Goal: Information Seeking & Learning: Learn about a topic

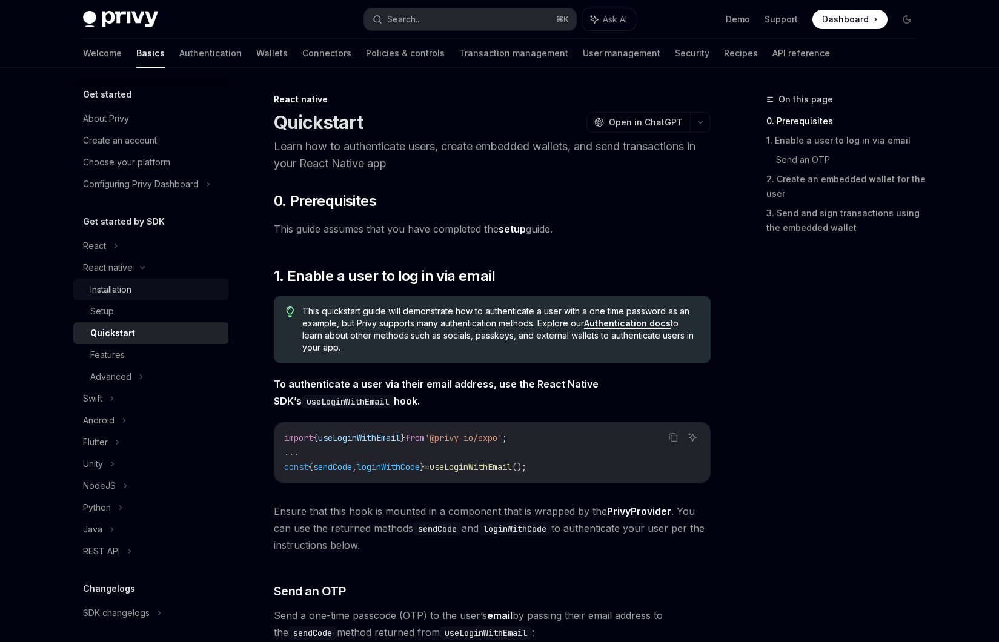
click at [167, 288] on div "Installation" at bounding box center [155, 289] width 131 height 15
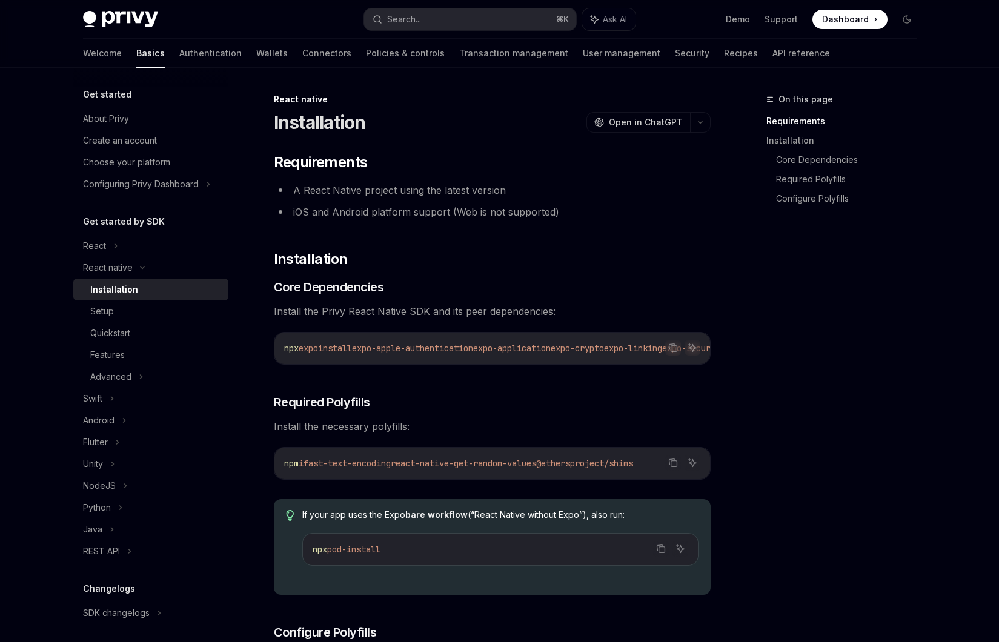
click at [416, 211] on li "iOS and Android platform support (Web is not supported)" at bounding box center [492, 212] width 437 height 17
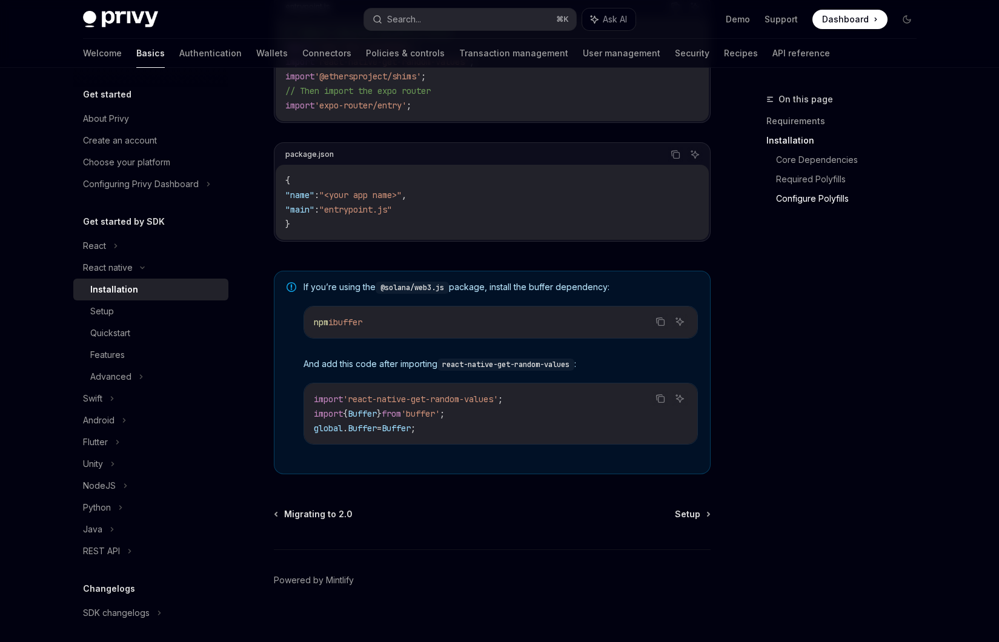
scroll to position [744, 0]
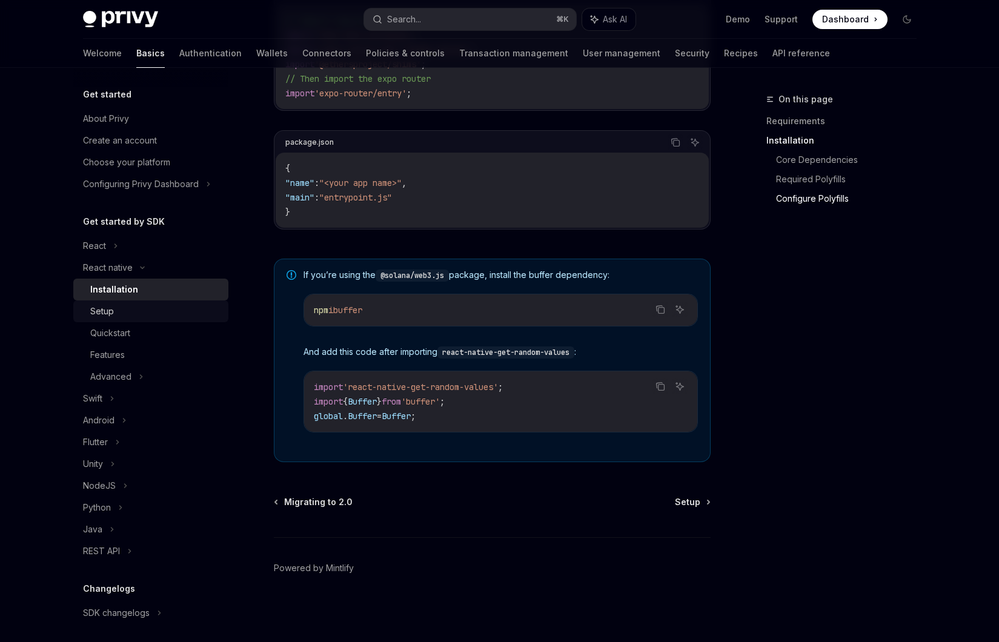
click at [197, 312] on div "Setup" at bounding box center [155, 311] width 131 height 15
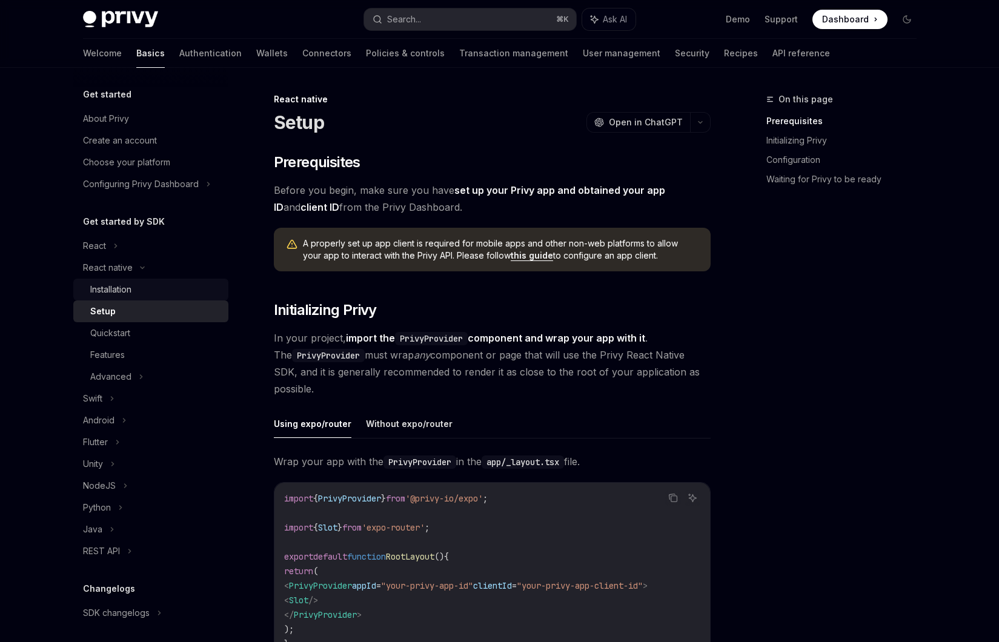
click at [208, 292] on div "Installation" at bounding box center [155, 289] width 131 height 15
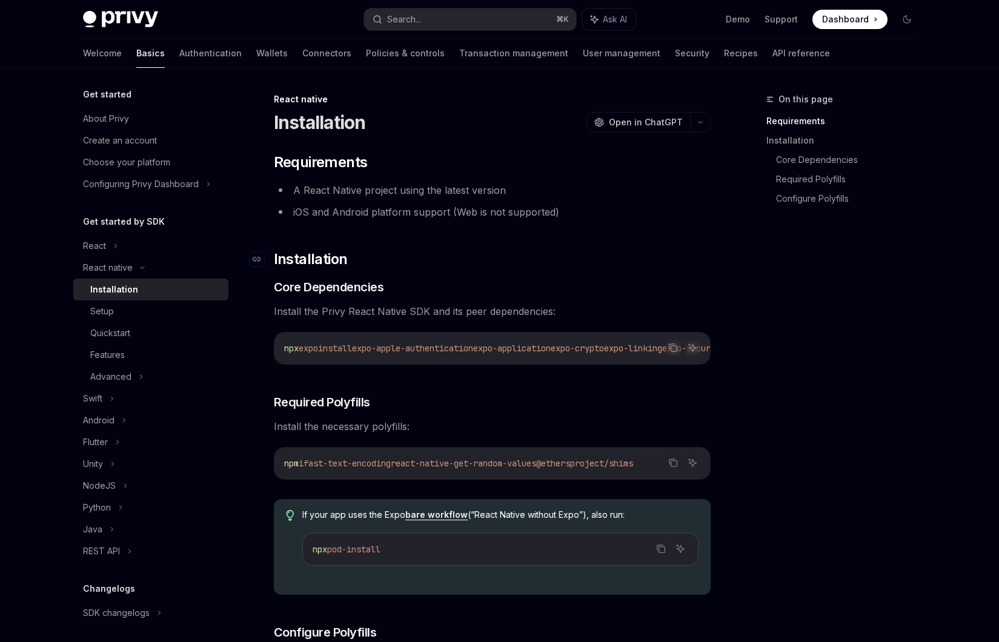
click at [485, 261] on h2 "​ Installation" at bounding box center [492, 259] width 437 height 19
click at [512, 218] on li "iOS and Android platform support (Web is not supported)" at bounding box center [492, 212] width 437 height 17
click at [451, 201] on ul "A React Native project using the latest version iOS and Android platform suppor…" at bounding box center [492, 201] width 437 height 39
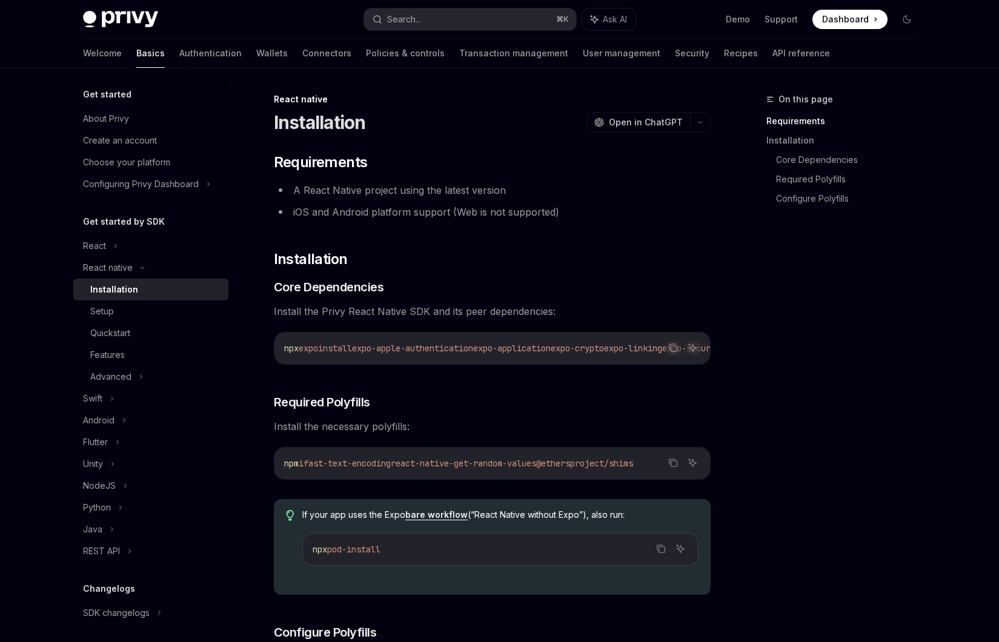
click at [451, 201] on ul "A React Native project using the latest version iOS and Android platform suppor…" at bounding box center [492, 201] width 437 height 39
click at [402, 195] on li "A React Native project using the latest version" at bounding box center [492, 190] width 437 height 17
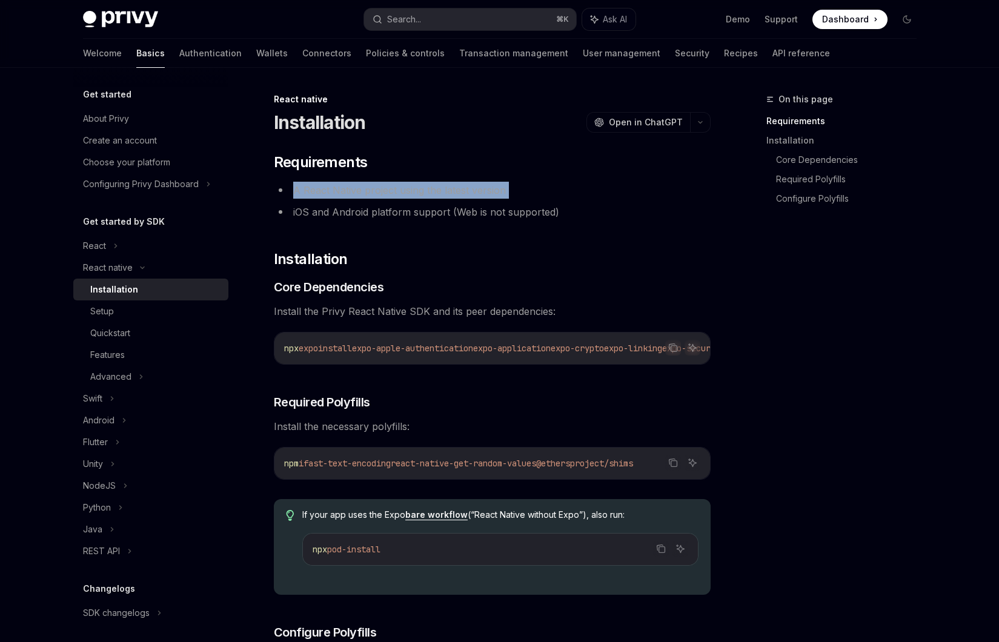
click at [402, 195] on li "A React Native project using the latest version" at bounding box center [492, 190] width 437 height 17
click at [413, 198] on li "A React Native project using the latest version" at bounding box center [492, 190] width 437 height 17
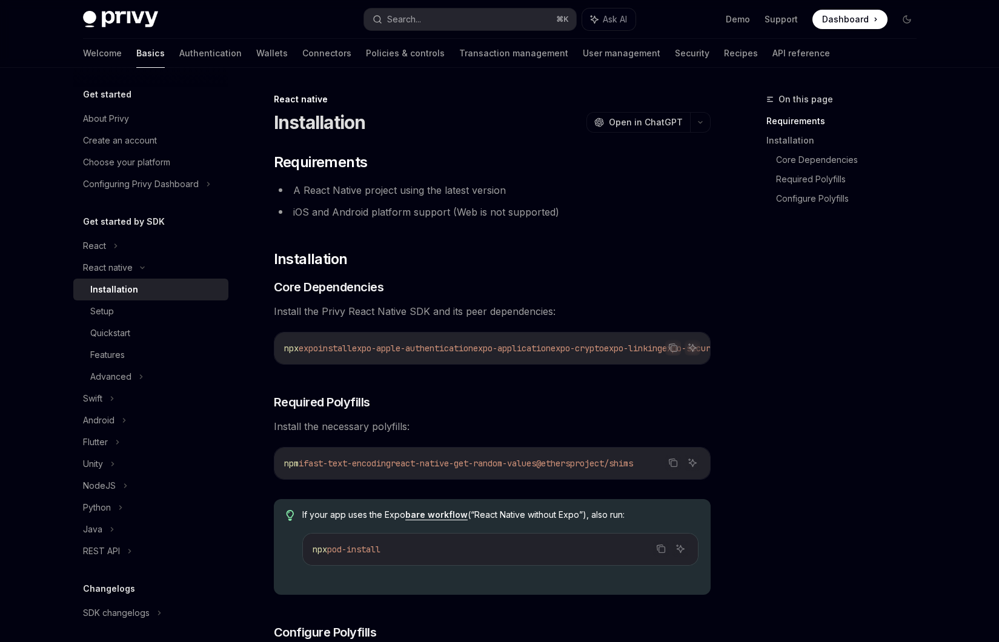
click at [413, 198] on li "A React Native project using the latest version" at bounding box center [492, 190] width 437 height 17
click at [397, 210] on li "iOS and Android platform support (Web is not supported)" at bounding box center [492, 212] width 437 height 17
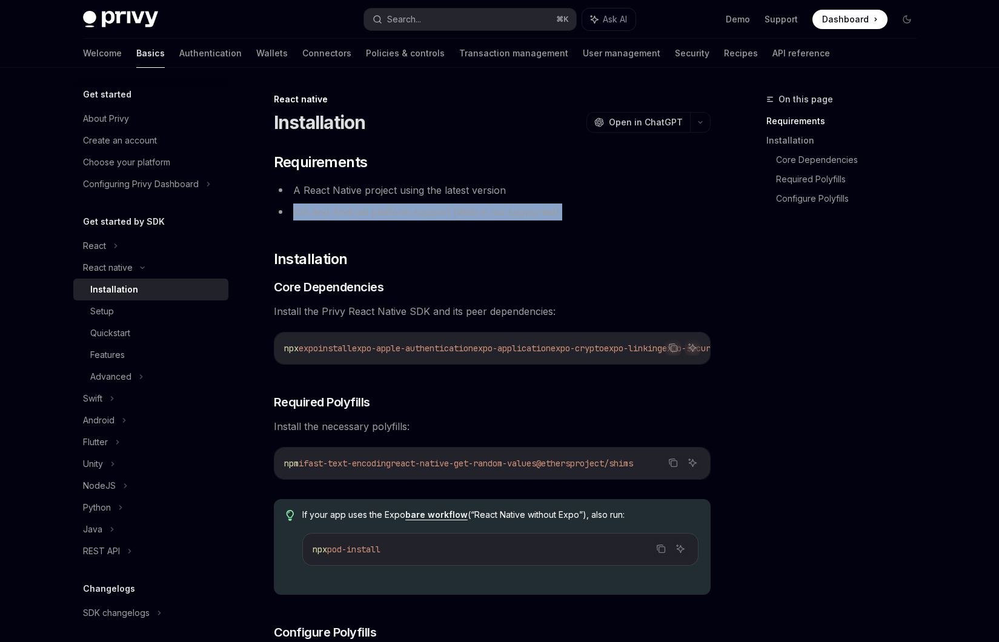
click at [453, 212] on li "iOS and Android platform support (Web is not supported)" at bounding box center [492, 212] width 437 height 17
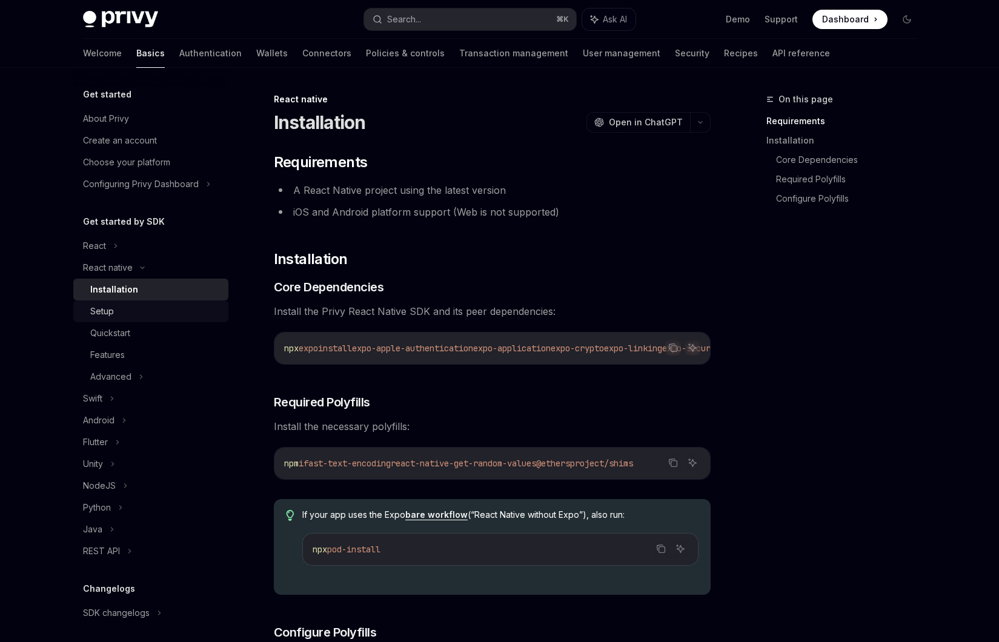
click at [183, 312] on div "Setup" at bounding box center [155, 311] width 131 height 15
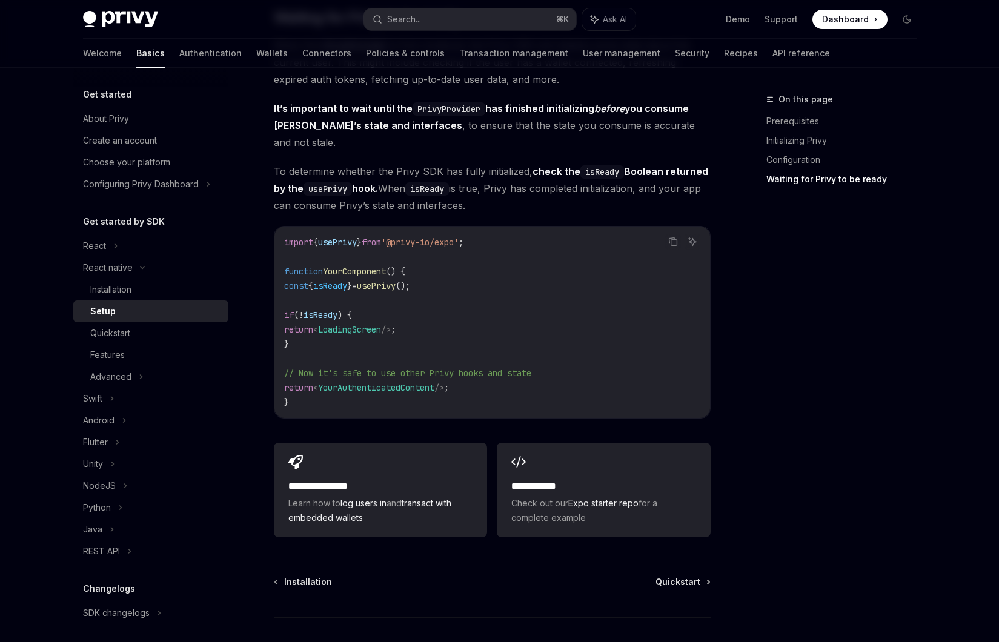
scroll to position [1018, 0]
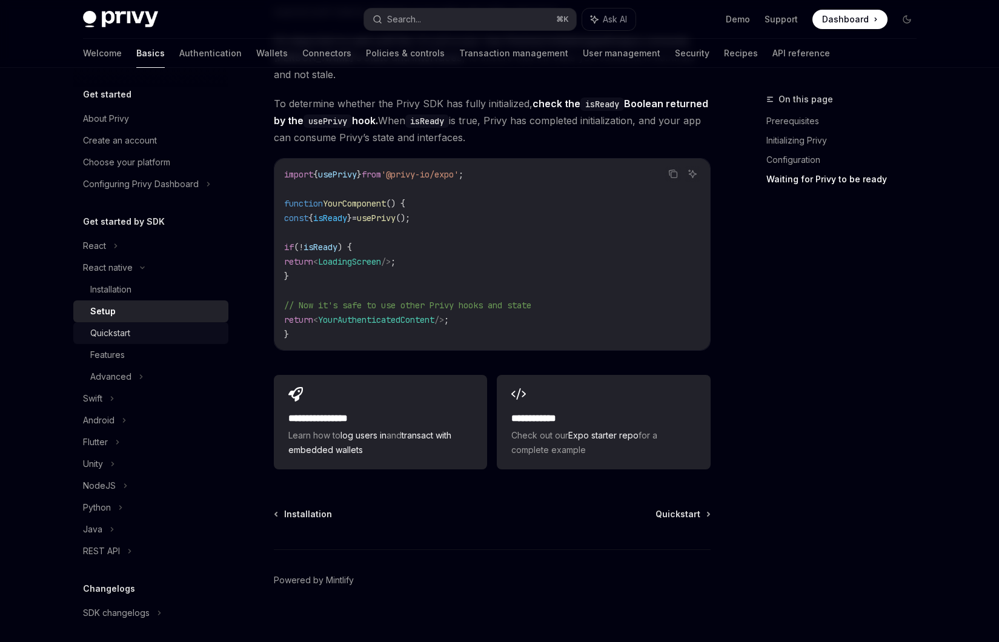
click at [158, 335] on div "Quickstart" at bounding box center [155, 333] width 131 height 15
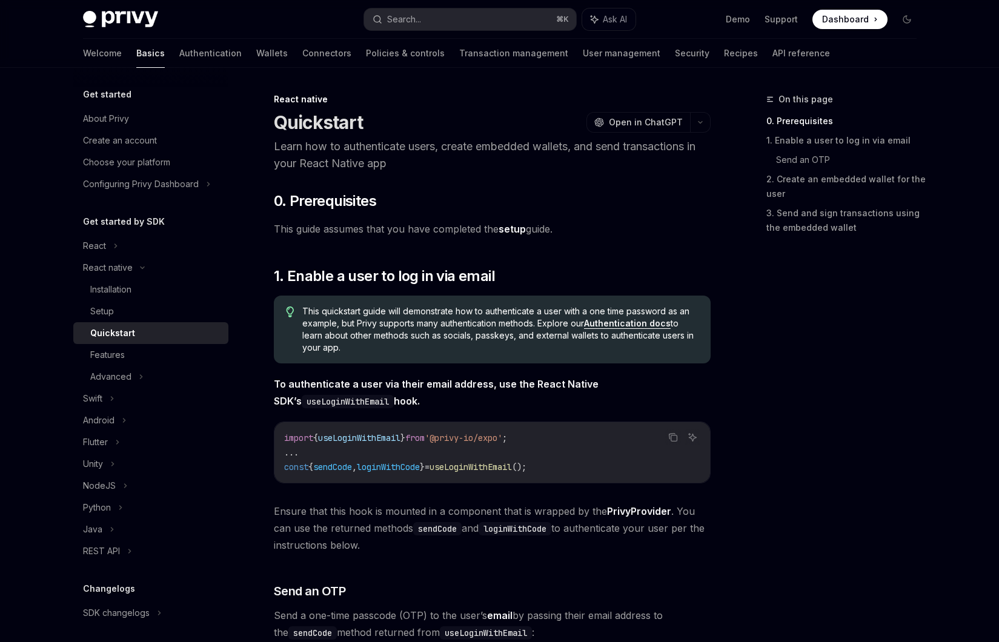
click at [316, 230] on span "This guide assumes that you have completed the setup guide." at bounding box center [492, 229] width 437 height 17
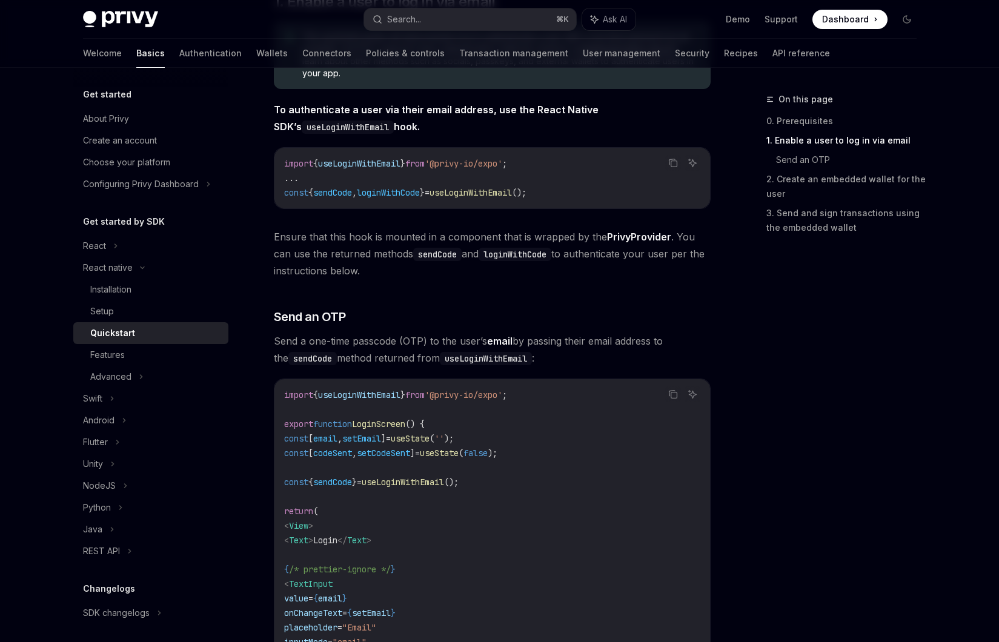
scroll to position [276, 0]
click at [332, 242] on span "Ensure that this hook is mounted in a component that is wrapped by the PrivyPro…" at bounding box center [492, 252] width 437 height 51
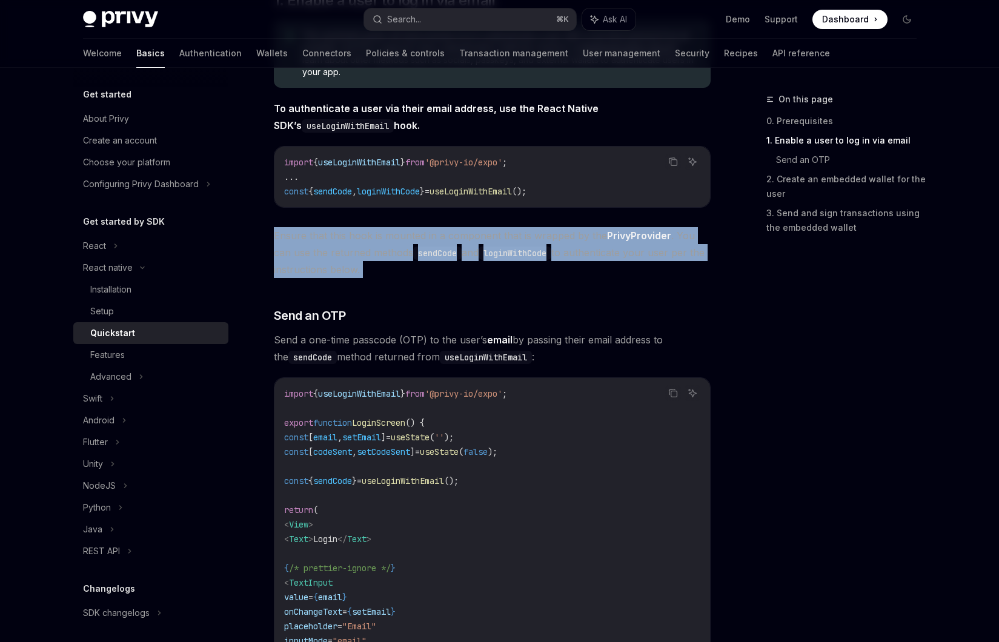
click at [318, 242] on span "Ensure that this hook is mounted in a component that is wrapped by the PrivyPro…" at bounding box center [492, 252] width 437 height 51
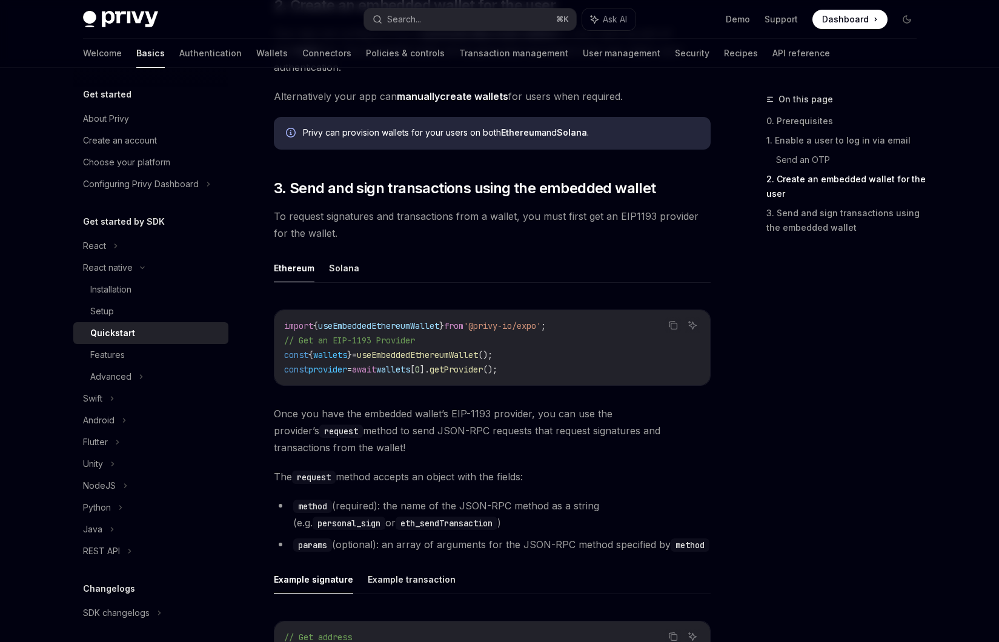
scroll to position [1261, 0]
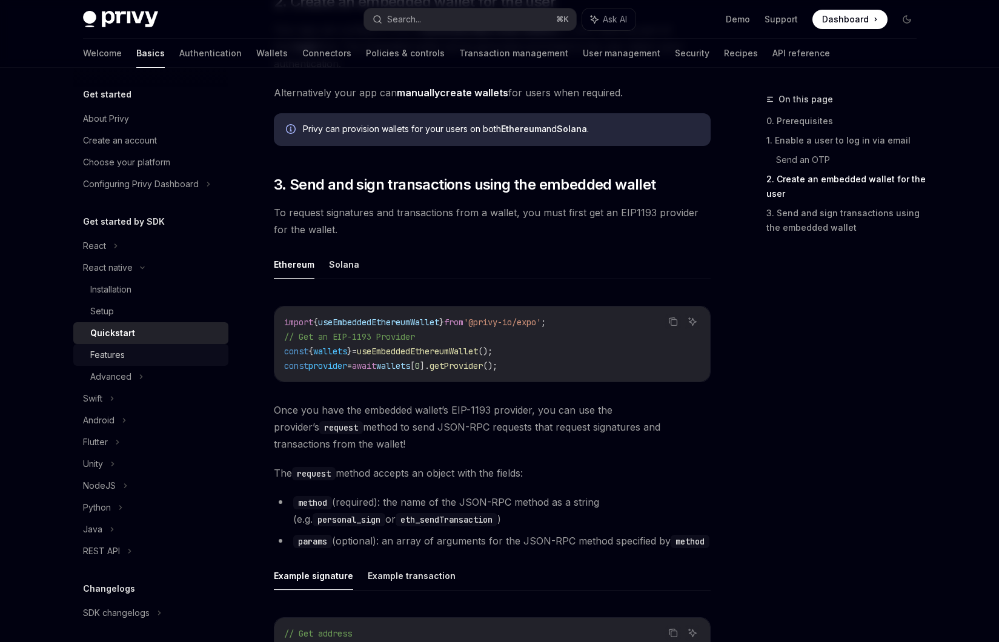
click at [167, 357] on div "Features" at bounding box center [155, 355] width 131 height 15
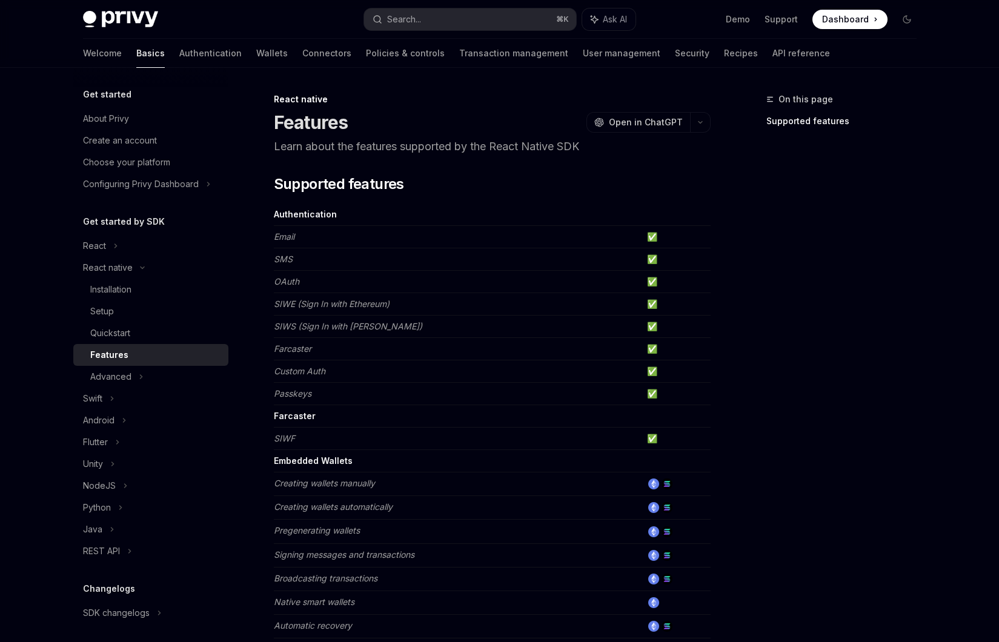
click at [362, 205] on td "Authentication" at bounding box center [458, 215] width 368 height 22
click at [354, 205] on td "Authentication" at bounding box center [458, 215] width 368 height 22
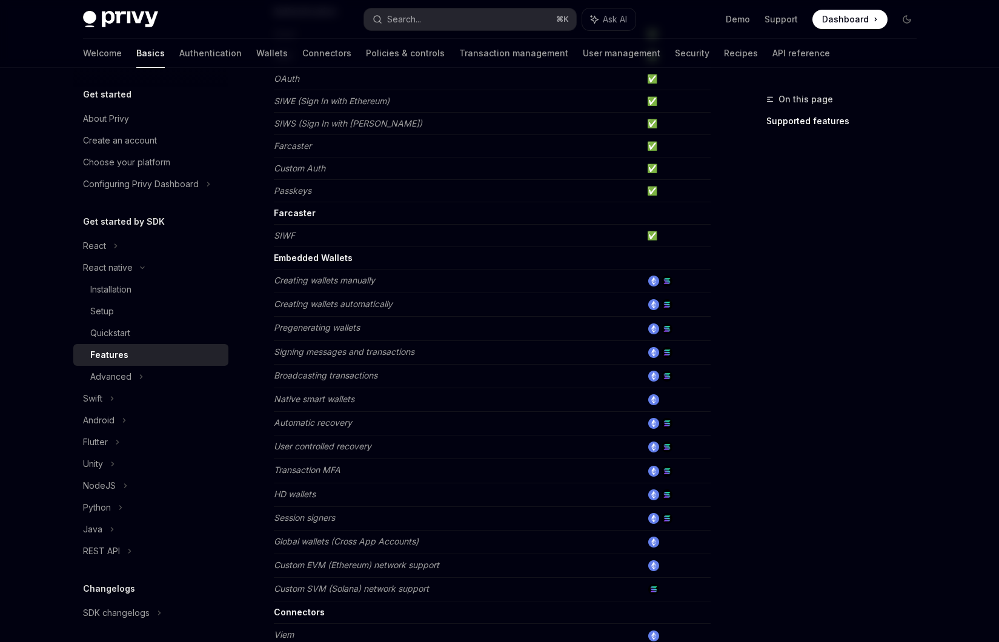
scroll to position [482, 0]
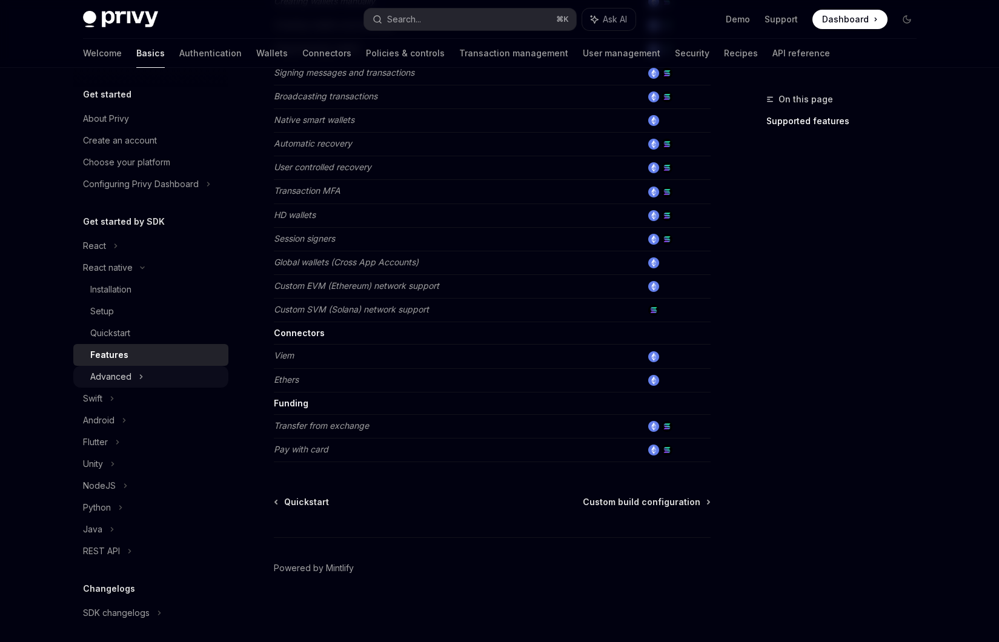
click at [188, 377] on div "Advanced" at bounding box center [150, 377] width 155 height 22
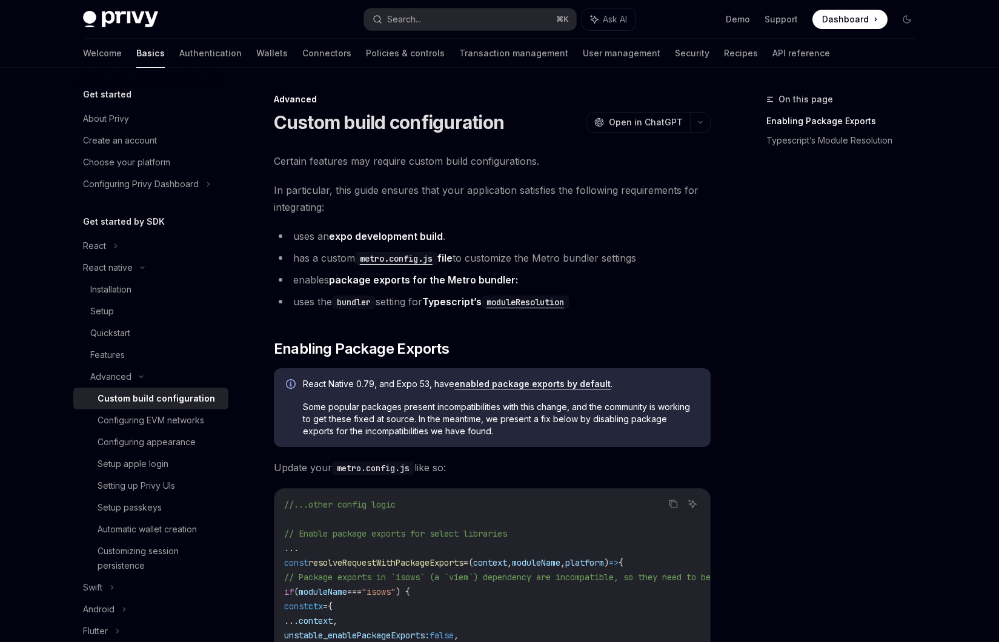
scroll to position [92, 0]
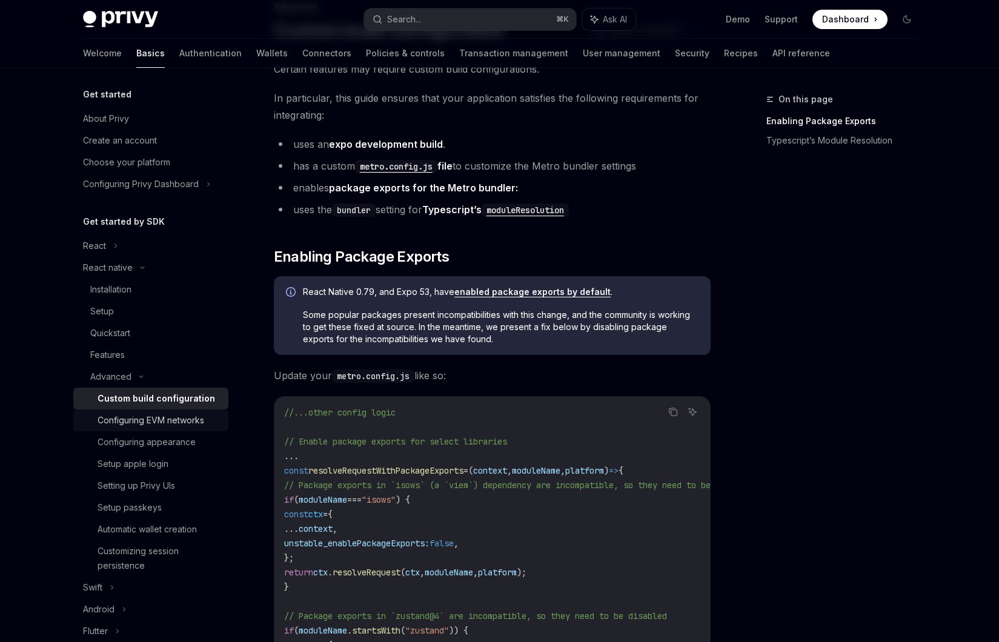
click at [172, 424] on div "Configuring EVM networks" at bounding box center [151, 420] width 107 height 15
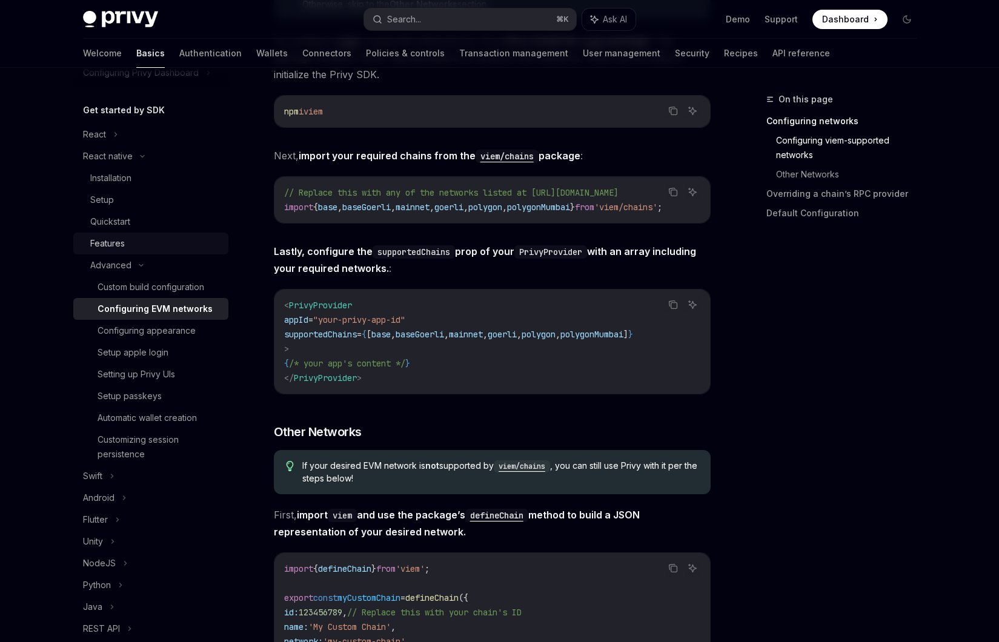
scroll to position [125, 0]
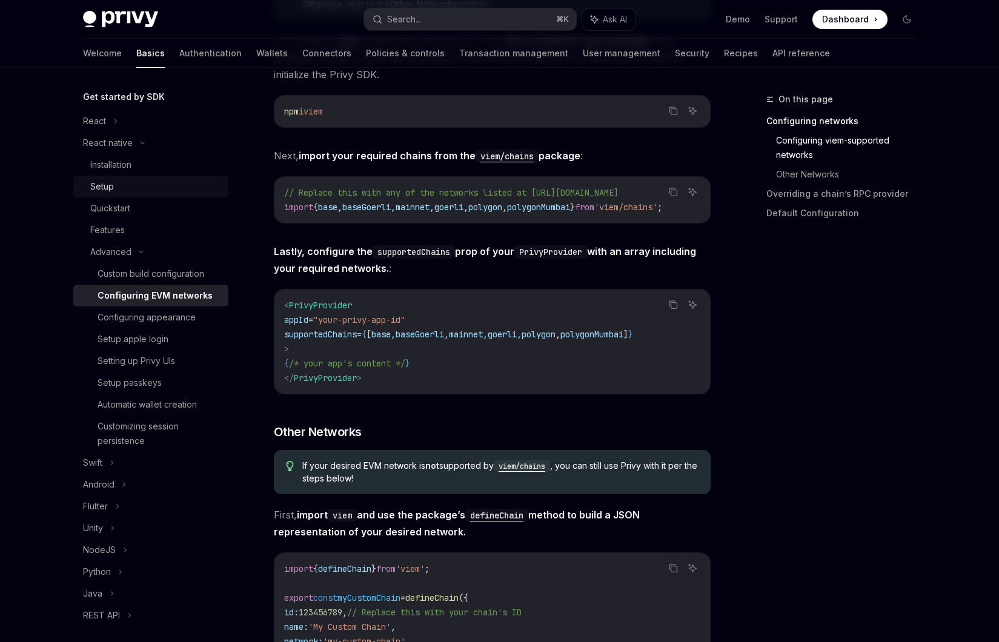
click at [150, 180] on div "Setup" at bounding box center [155, 186] width 131 height 15
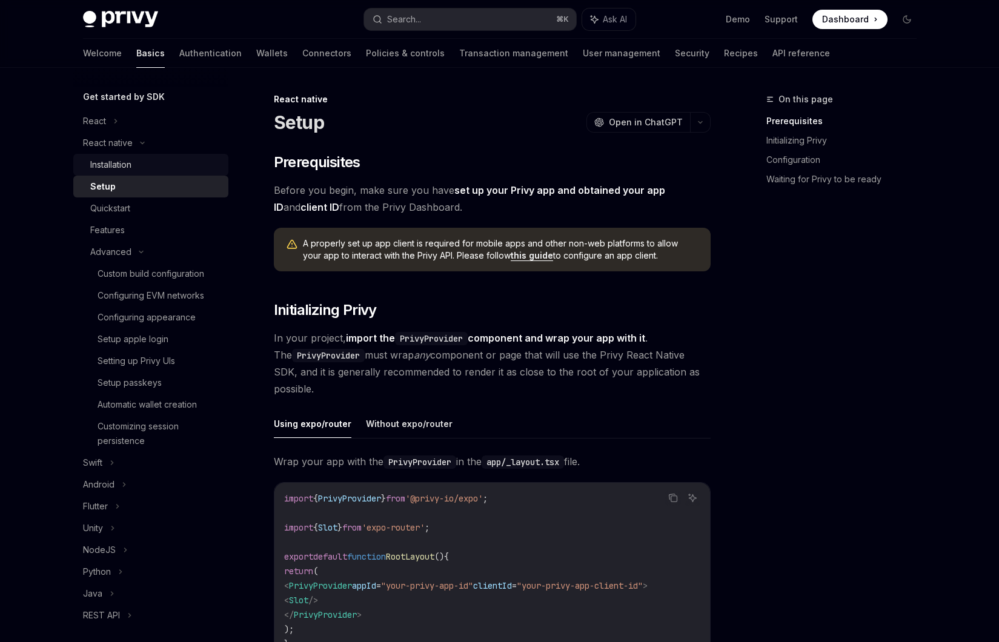
click at [149, 167] on div "Installation" at bounding box center [155, 165] width 131 height 15
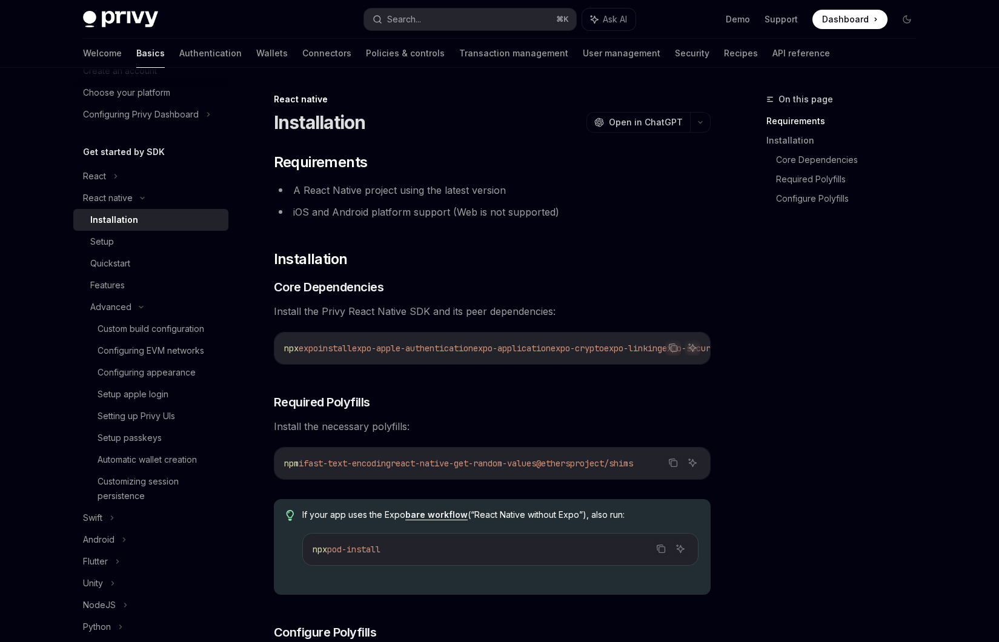
scroll to position [59, 0]
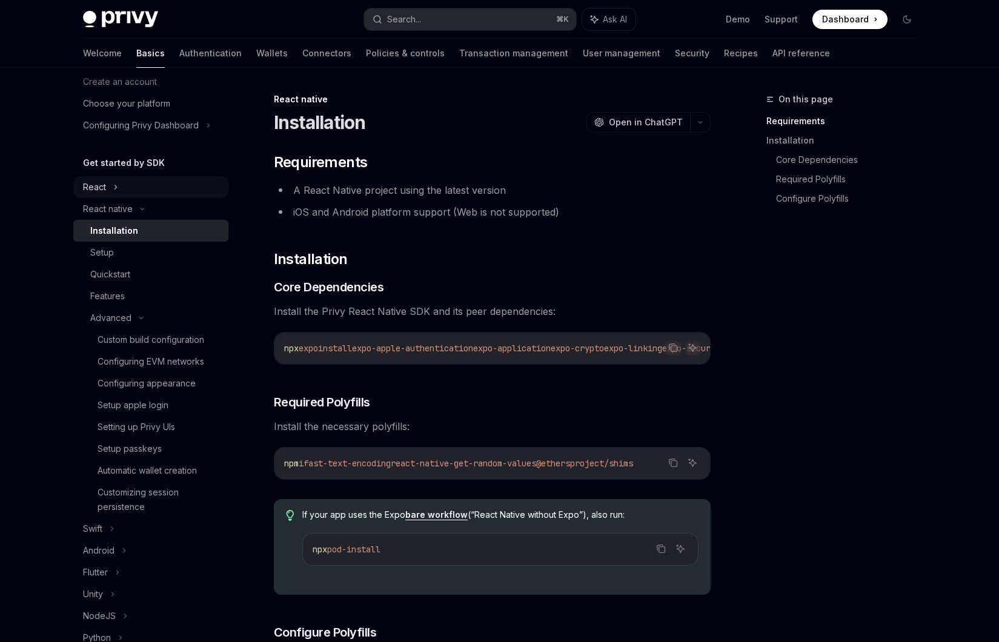
click at [144, 184] on div "React" at bounding box center [150, 187] width 155 height 22
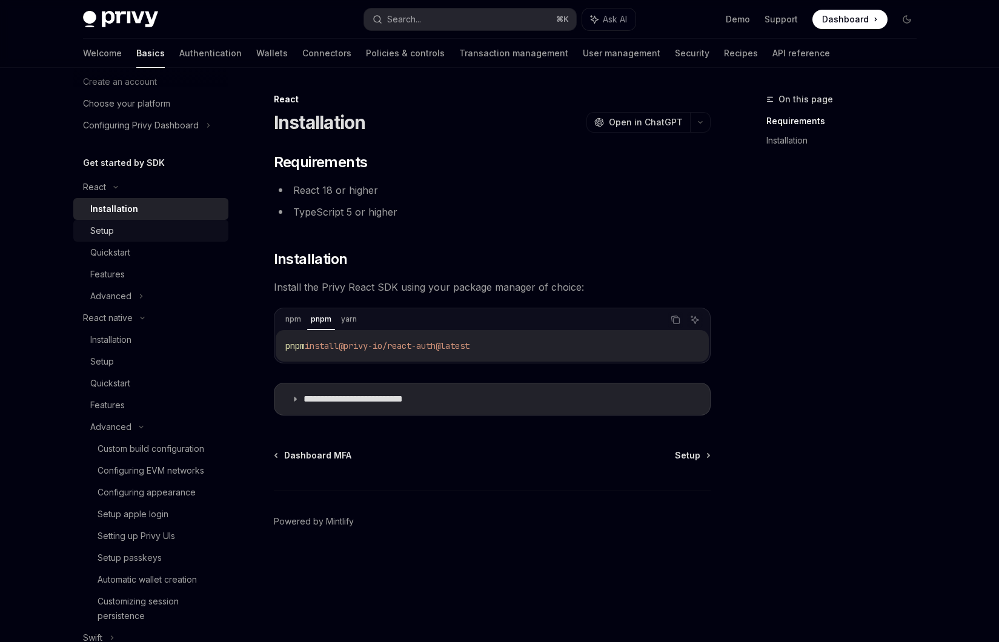
click at [172, 228] on div "Setup" at bounding box center [155, 231] width 131 height 15
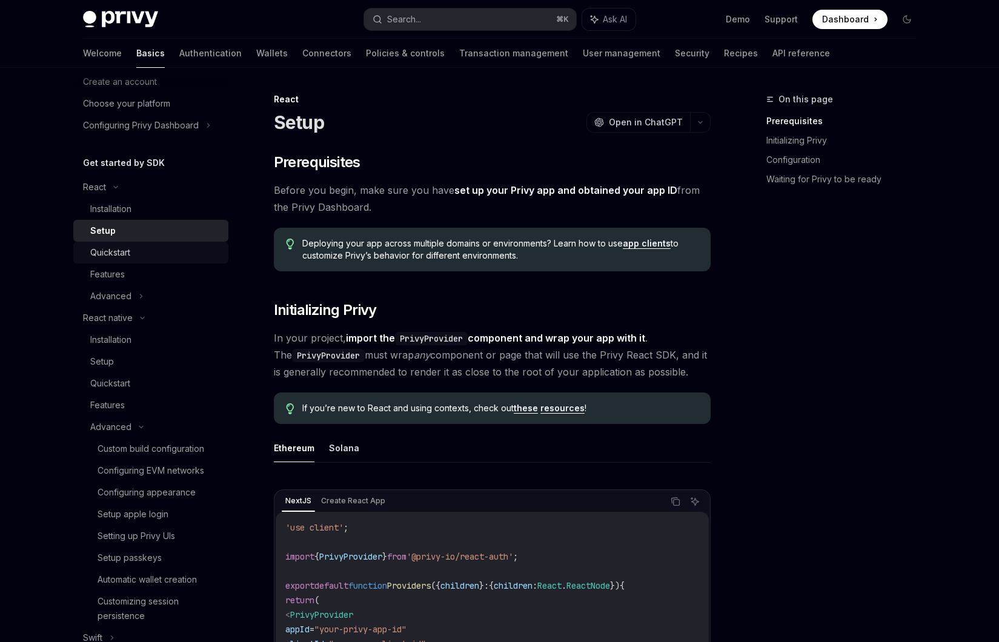
click at [181, 252] on div "Quickstart" at bounding box center [155, 252] width 131 height 15
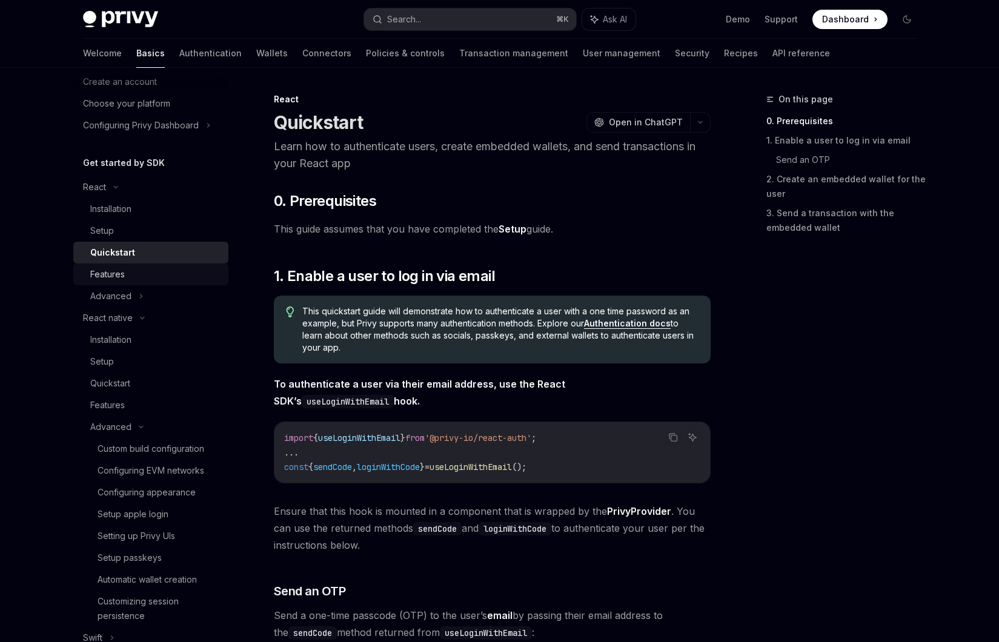
click at [190, 280] on div "Features" at bounding box center [155, 274] width 131 height 15
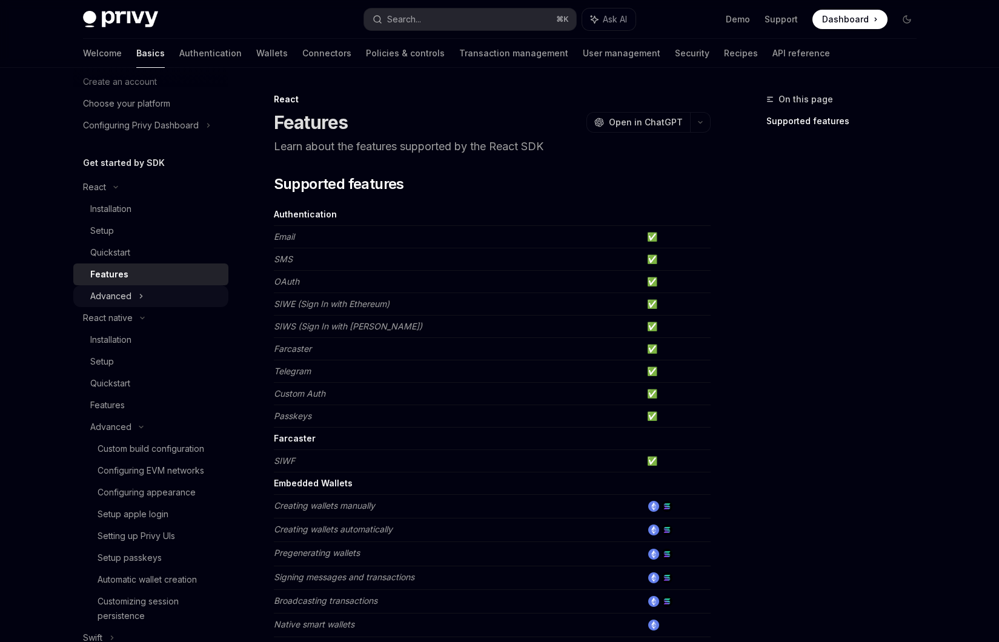
click at [192, 293] on div "Advanced" at bounding box center [150, 296] width 155 height 22
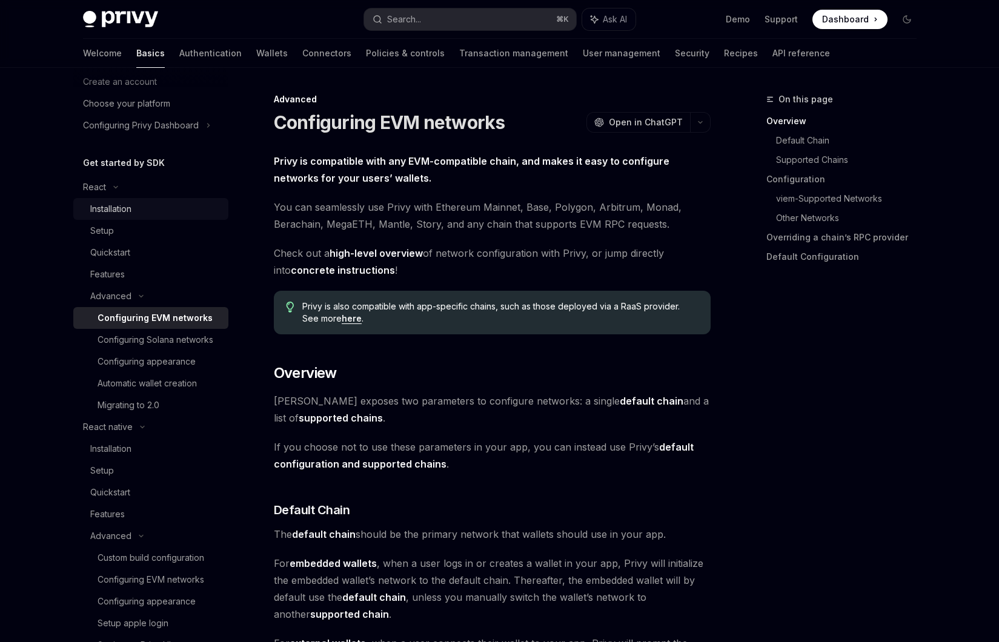
click at [188, 208] on div "Installation" at bounding box center [155, 209] width 131 height 15
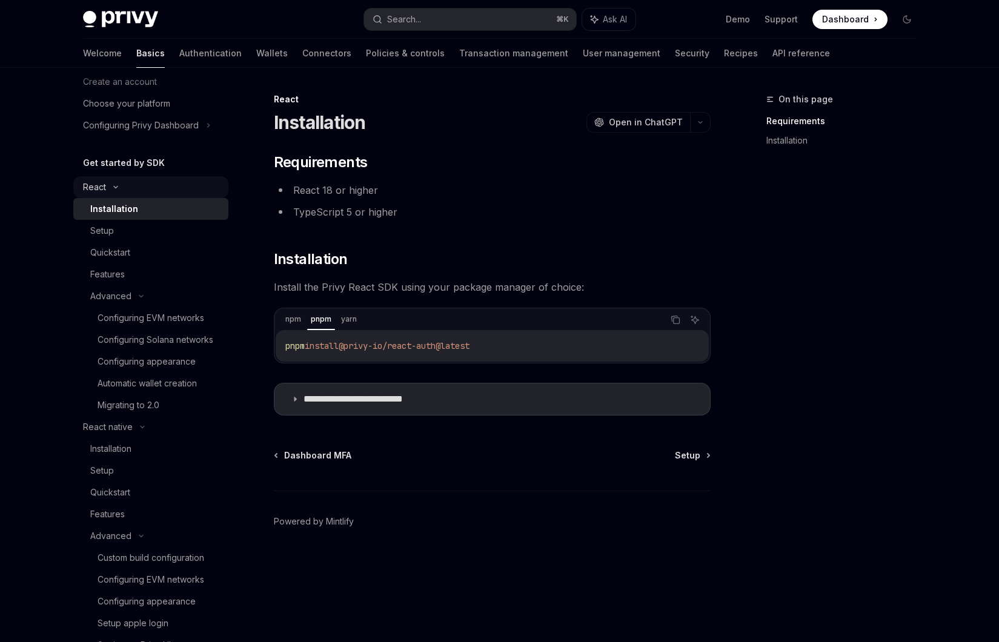
click at [172, 190] on div "React" at bounding box center [150, 187] width 155 height 22
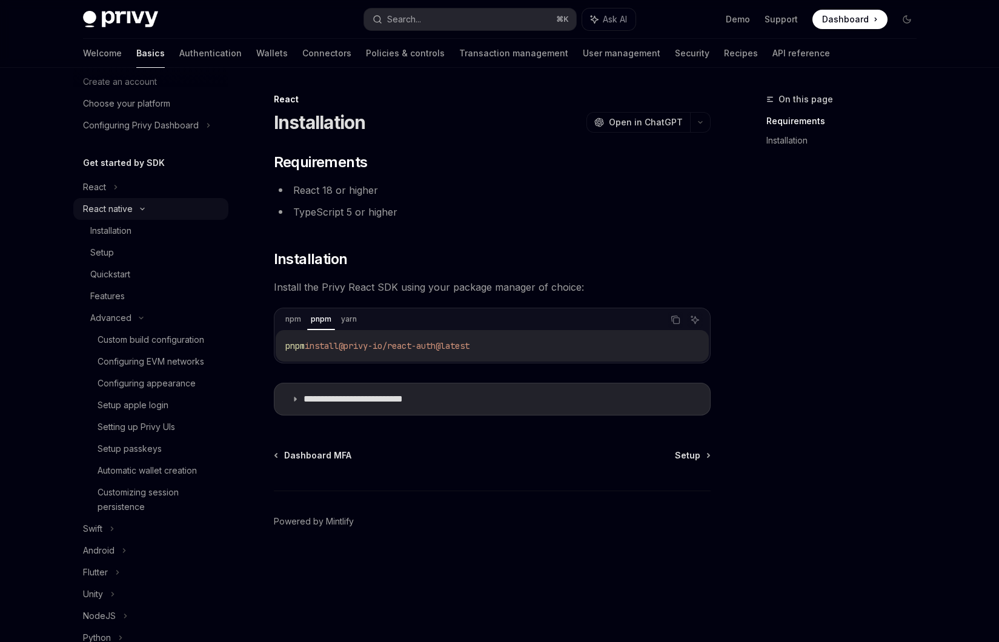
click at [173, 206] on div "React native" at bounding box center [150, 209] width 155 height 22
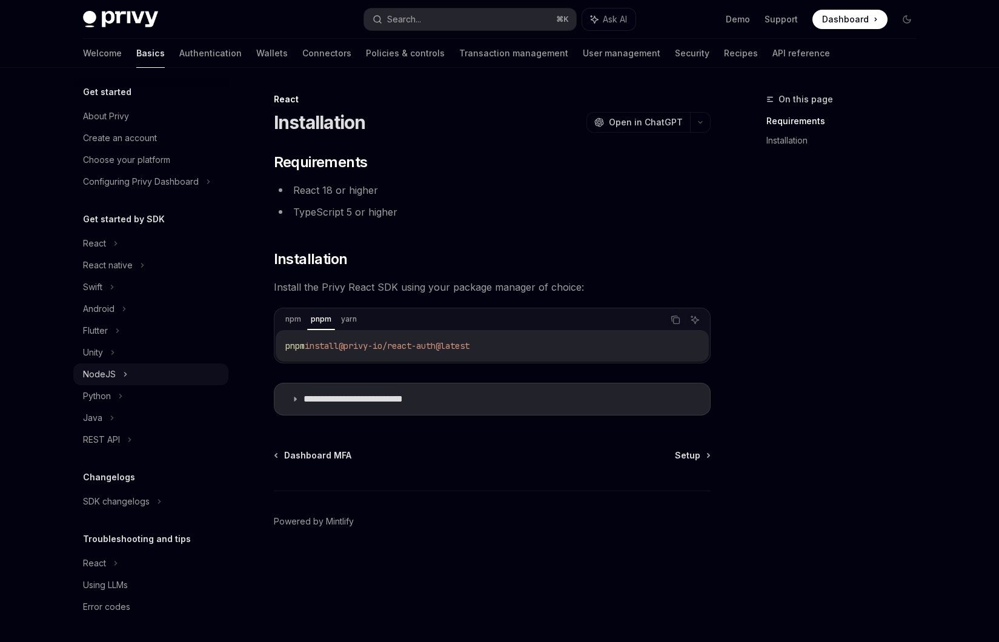
click at [144, 364] on div "NodeJS" at bounding box center [150, 375] width 155 height 22
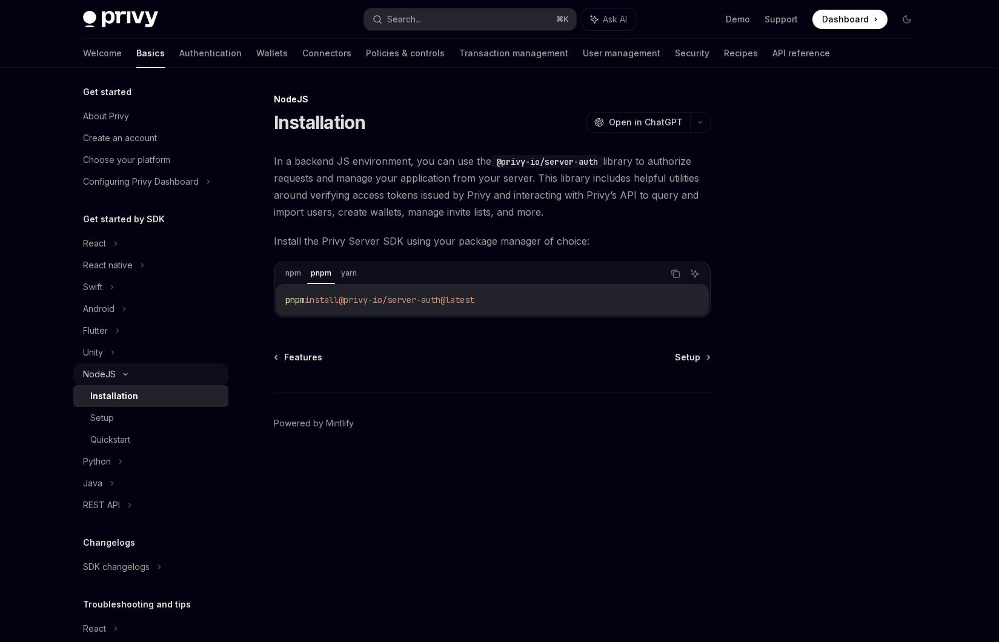
scroll to position [59, 0]
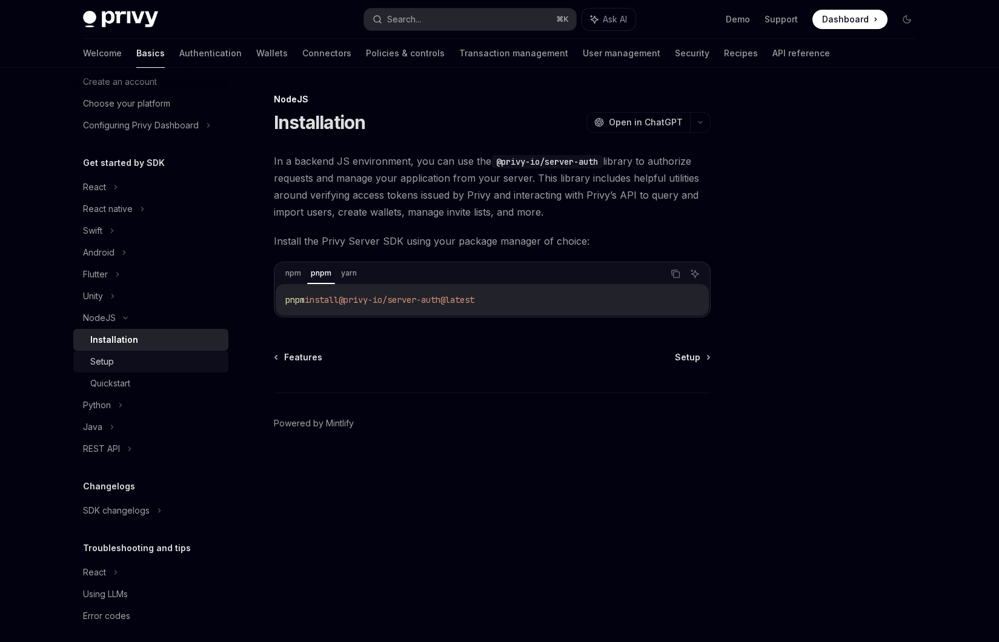
click at [156, 358] on div "Setup" at bounding box center [155, 362] width 131 height 15
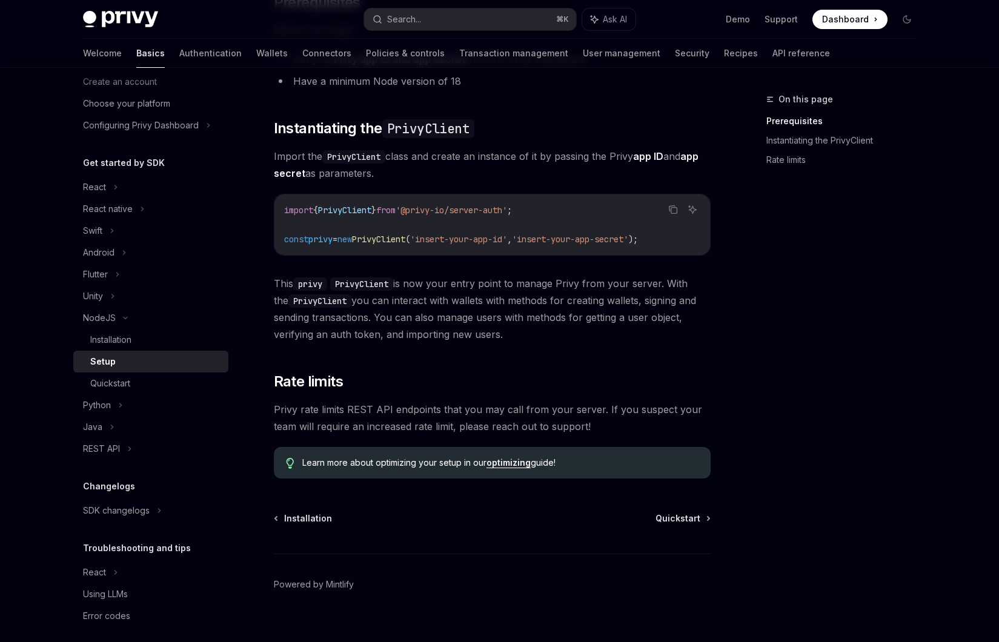
scroll to position [176, 0]
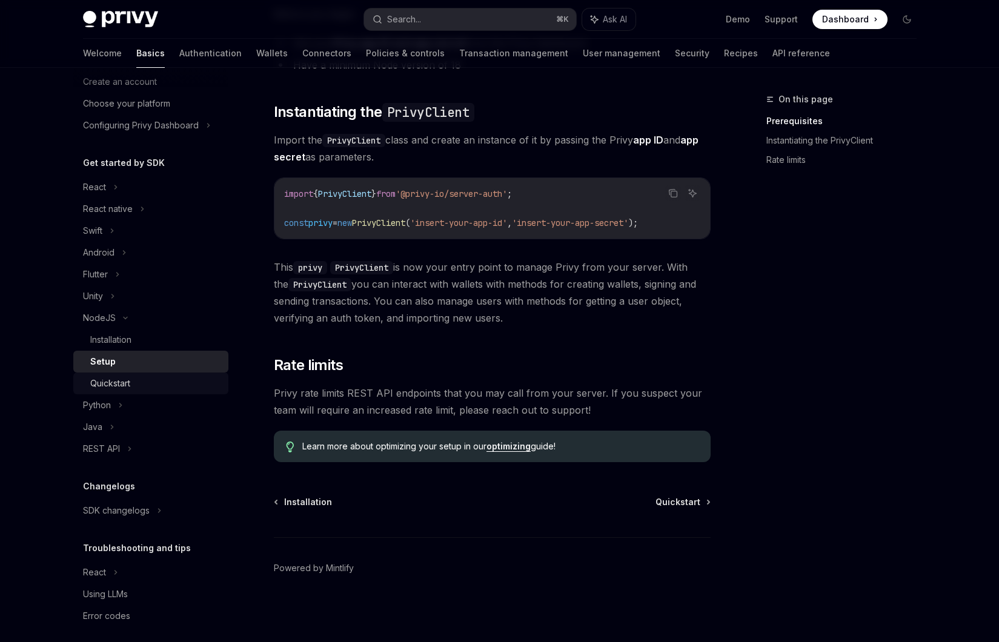
click at [193, 378] on div "Quickstart" at bounding box center [155, 383] width 131 height 15
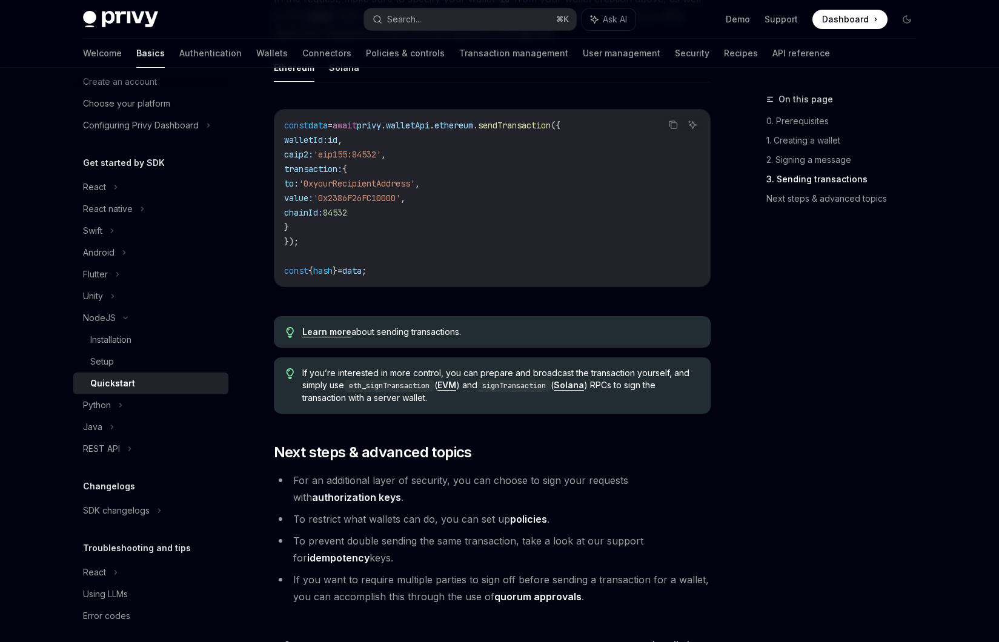
scroll to position [1168, 0]
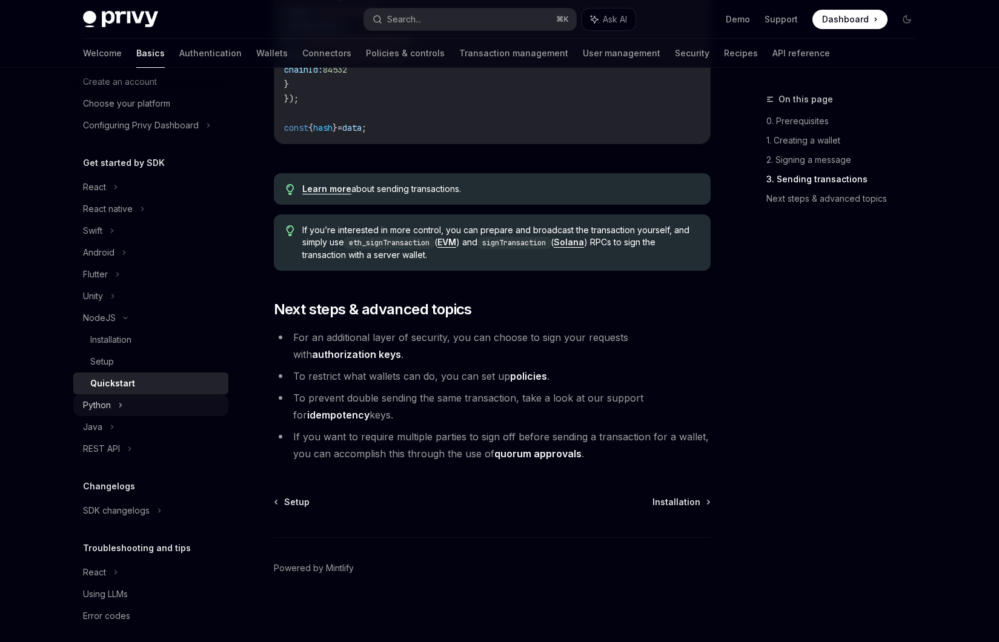
click at [201, 399] on div "Python" at bounding box center [150, 406] width 155 height 22
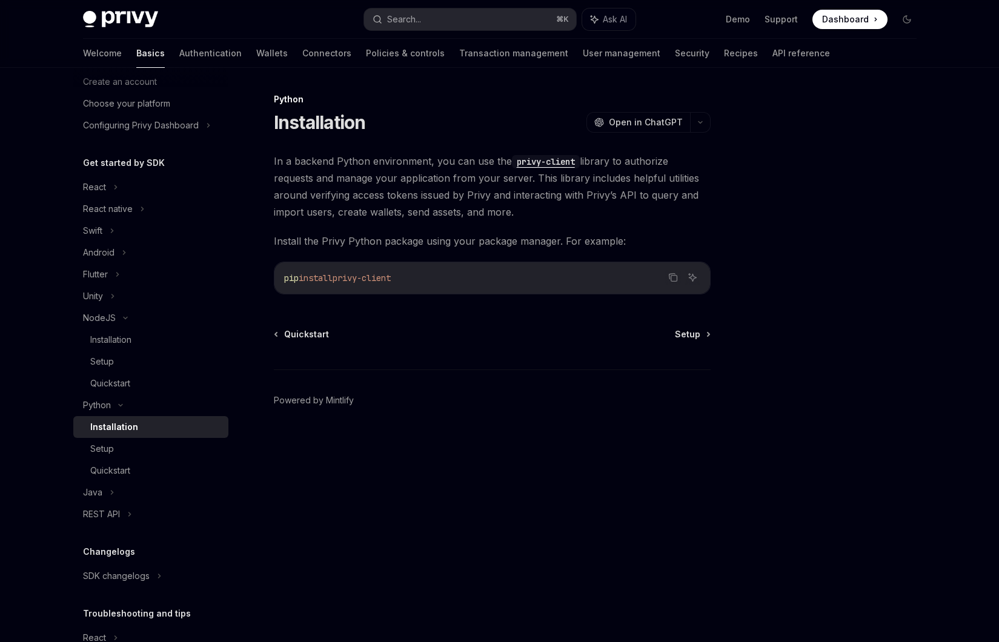
click at [181, 435] on link "Installation" at bounding box center [150, 427] width 155 height 22
click at [178, 452] on div "Setup" at bounding box center [155, 449] width 131 height 15
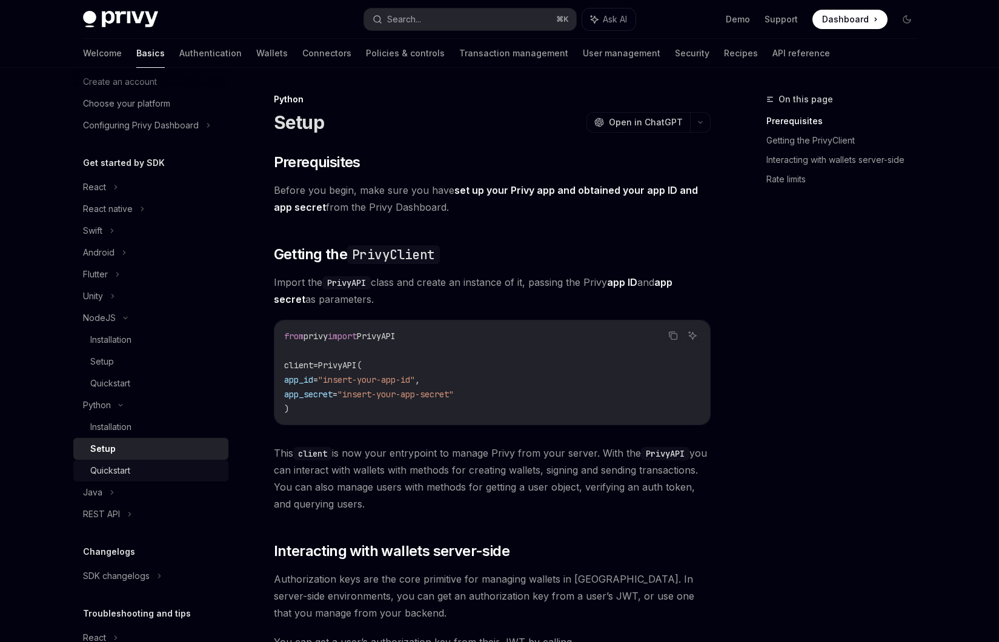
click at [176, 471] on div "Quickstart" at bounding box center [155, 471] width 131 height 15
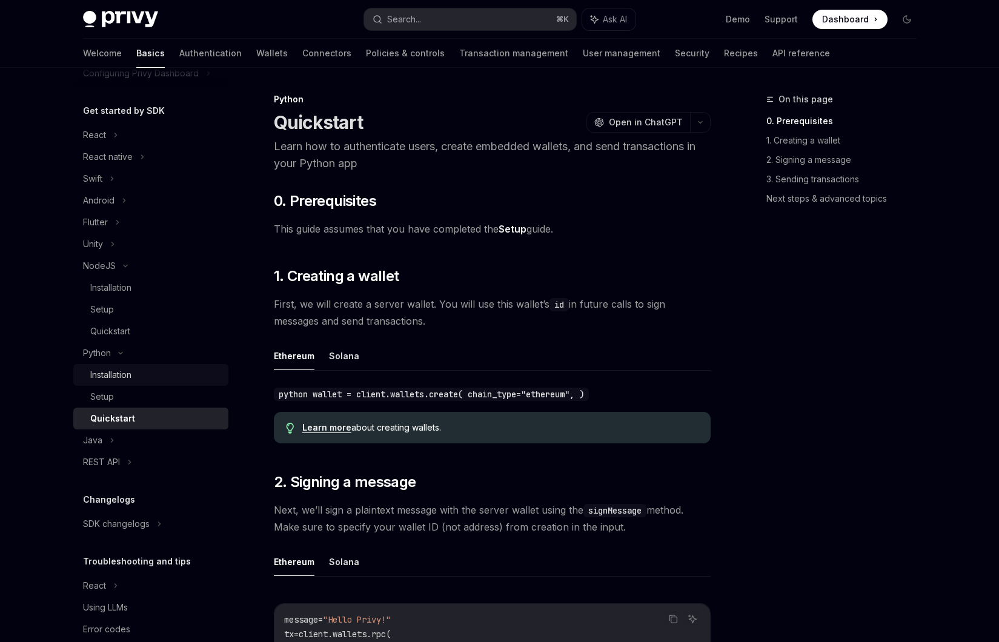
scroll to position [133, 0]
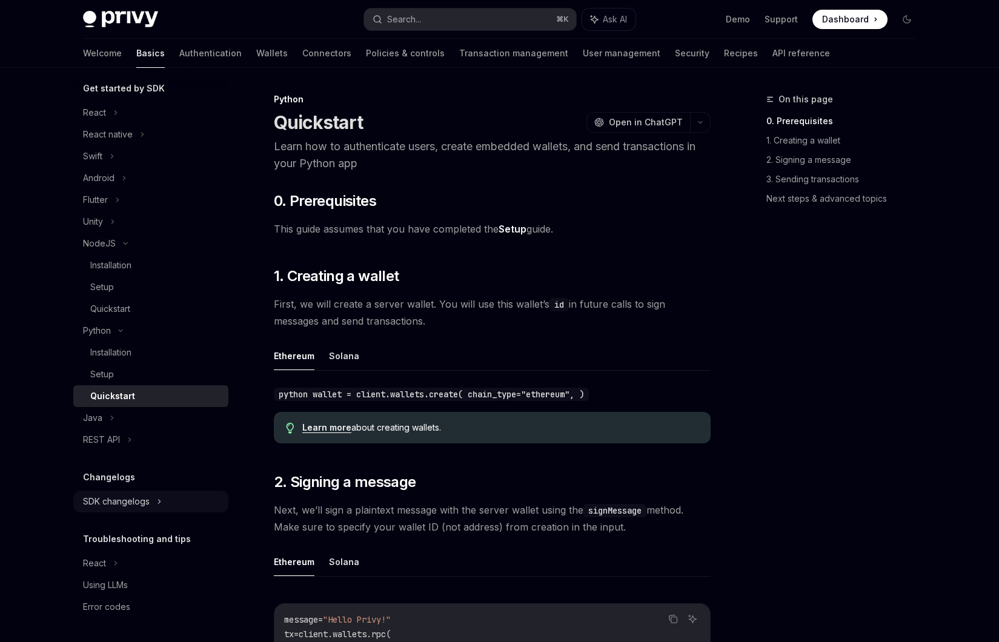
click at [176, 124] on div "SDK changelogs" at bounding box center [150, 113] width 155 height 22
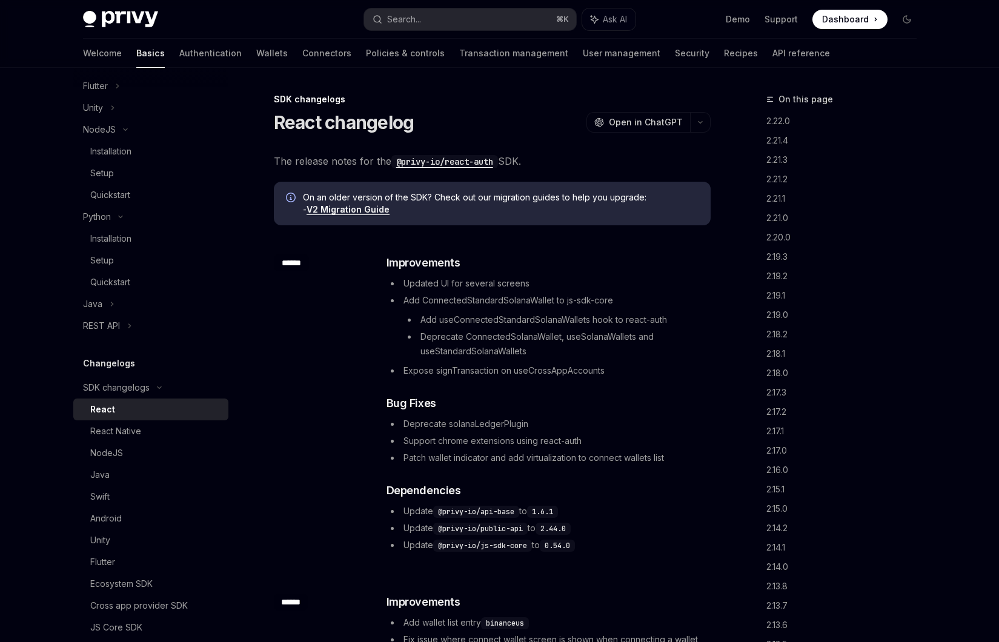
scroll to position [248, 0]
click at [179, 435] on div "React Native" at bounding box center [155, 431] width 131 height 15
type textarea "*"
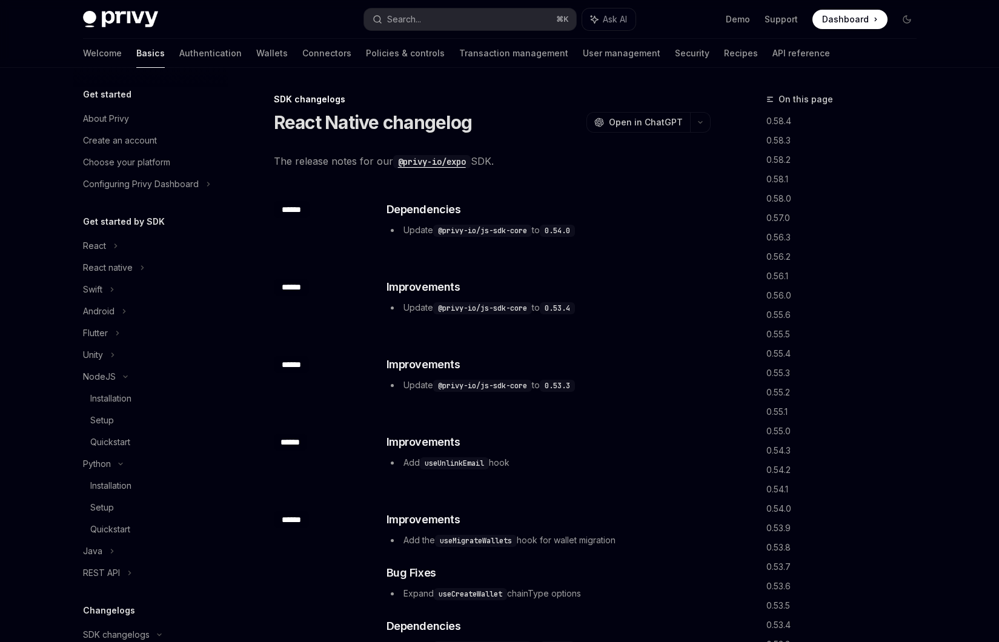
click at [441, 162] on code "@privy-io/expo" at bounding box center [432, 161] width 78 height 13
click at [364, 155] on span "The release notes for our @privy-io/expo SDK." at bounding box center [492, 161] width 437 height 17
